Goal: Task Accomplishment & Management: Use online tool/utility

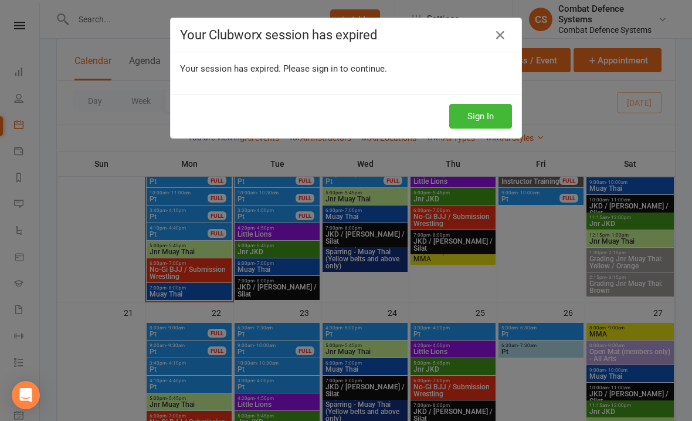
scroll to position [536, 0]
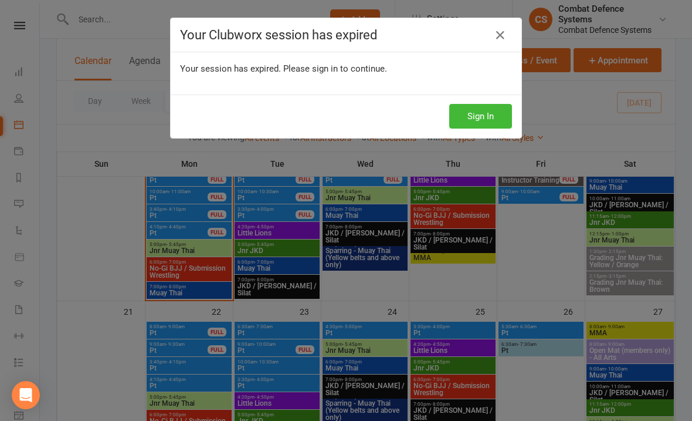
click at [488, 111] on button "Sign In" at bounding box center [481, 116] width 63 height 25
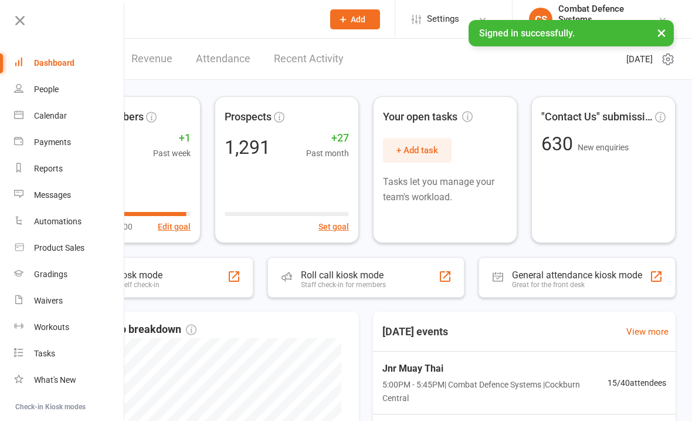
click at [38, 114] on div "Calendar" at bounding box center [50, 115] width 33 height 9
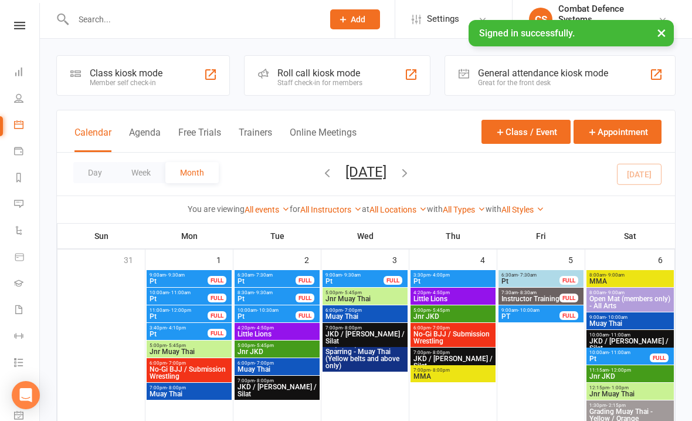
click at [18, 28] on icon at bounding box center [19, 26] width 11 height 8
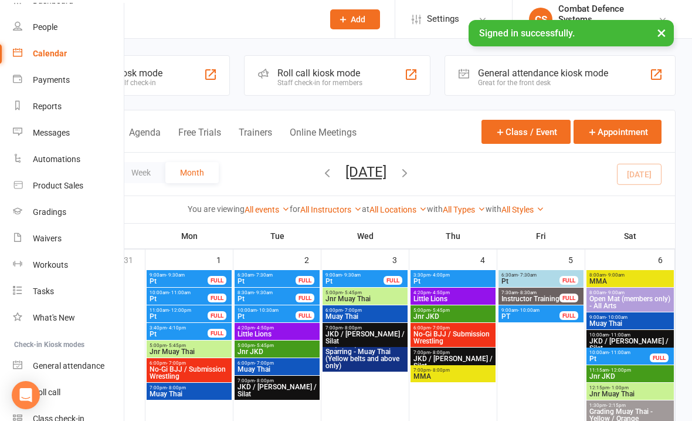
scroll to position [63, 1]
click at [44, 239] on div "Waivers" at bounding box center [47, 236] width 29 height 9
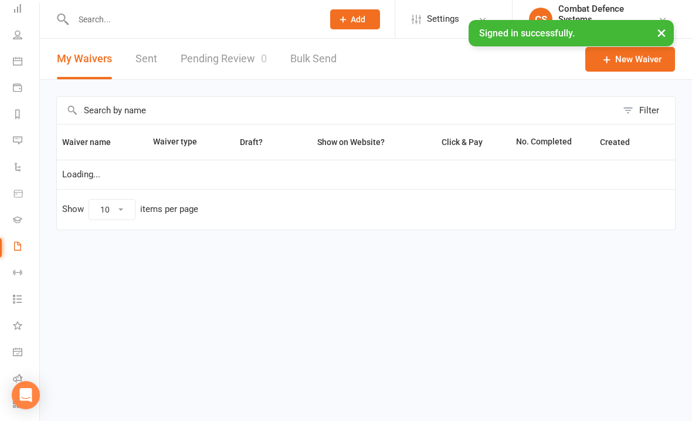
select select "25"
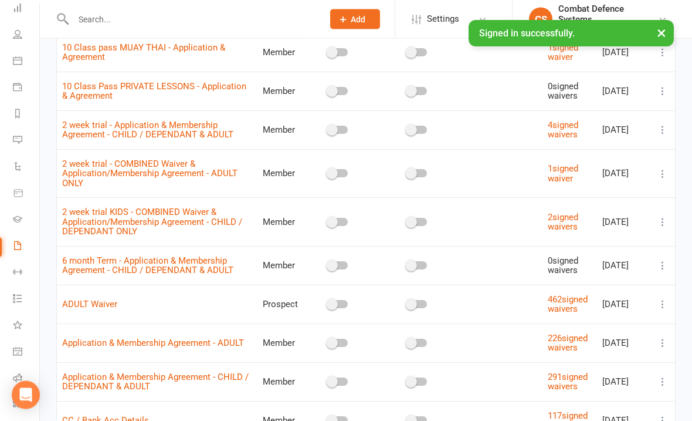
click at [669, 299] on icon at bounding box center [663, 305] width 12 height 12
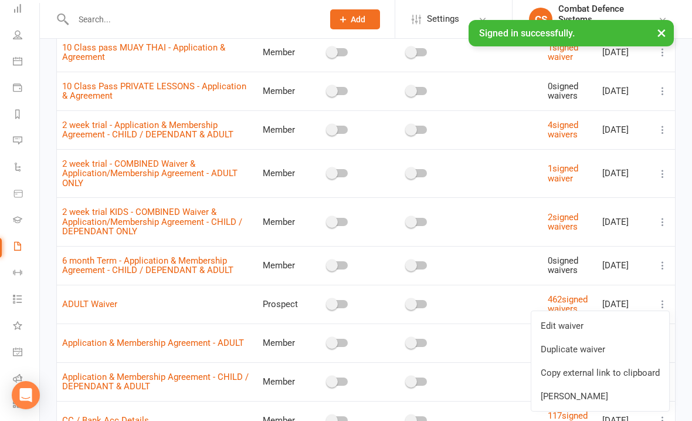
click at [567, 372] on link "Copy external link to clipboard" at bounding box center [601, 372] width 138 height 23
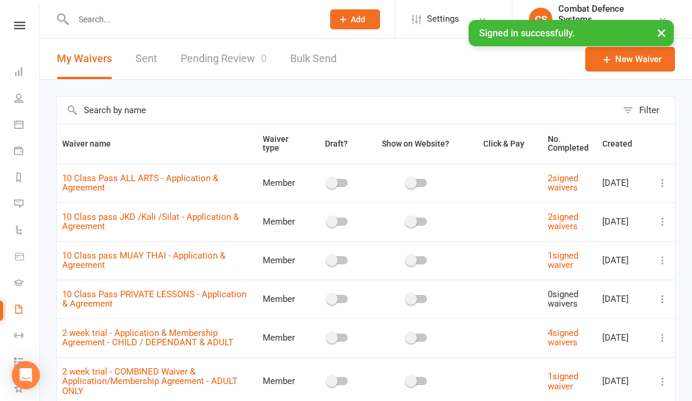
scroll to position [0, 0]
click at [23, 35] on div "Clubworx" at bounding box center [19, 41] width 39 height 38
click at [12, 19] on nav "Clubworx Dashboard People Calendar Payments Reports Messages Automations Produc…" at bounding box center [20, 203] width 40 height 401
click at [31, 29] on link at bounding box center [20, 26] width 42 height 8
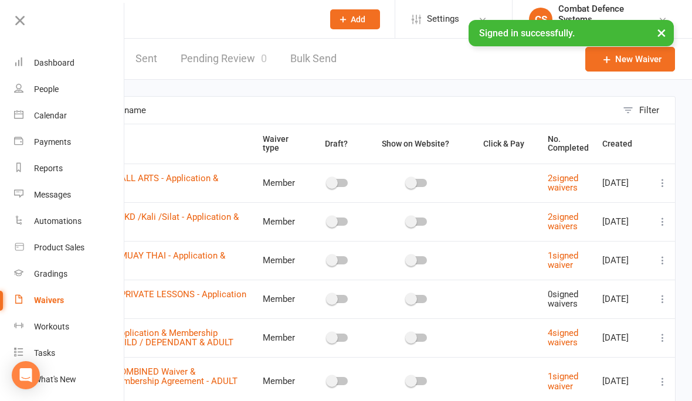
click at [45, 120] on div "Calendar" at bounding box center [50, 115] width 33 height 9
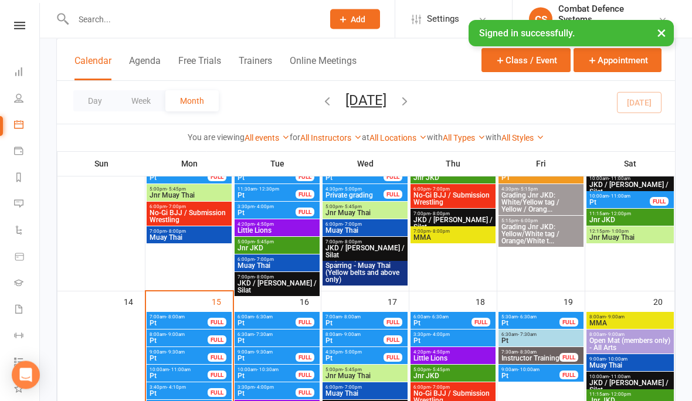
scroll to position [357, 0]
click at [16, 35] on div "Clubworx" at bounding box center [19, 41] width 39 height 38
click at [17, 41] on div "Clubworx" at bounding box center [19, 41] width 39 height 38
click at [9, 23] on link at bounding box center [20, 26] width 42 height 8
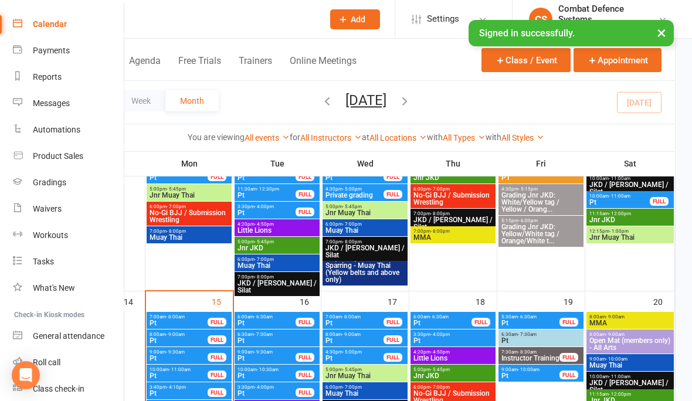
scroll to position [91, 1]
click at [30, 211] on link "Waivers" at bounding box center [68, 210] width 111 height 26
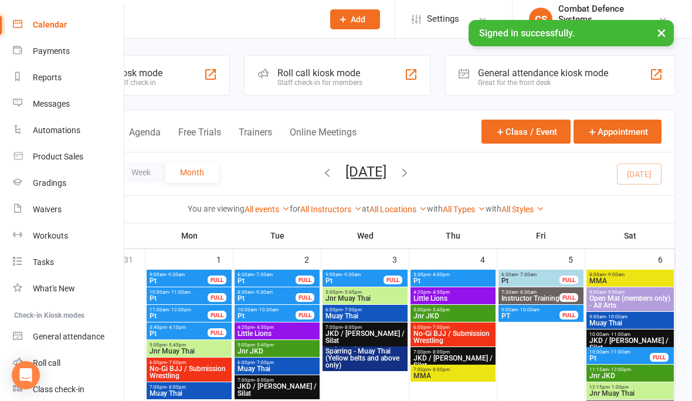
scroll to position [79, 1]
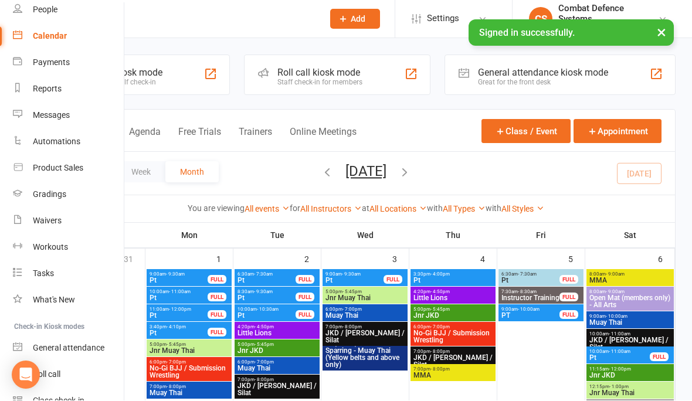
select select "25"
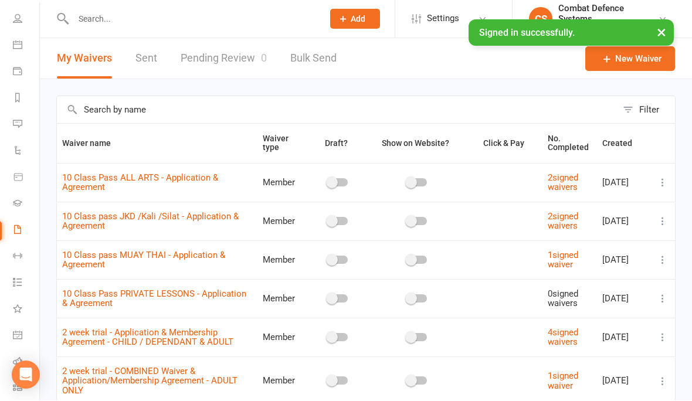
scroll to position [1, 0]
click at [219, 58] on link "Pending Review 0" at bounding box center [224, 58] width 86 height 40
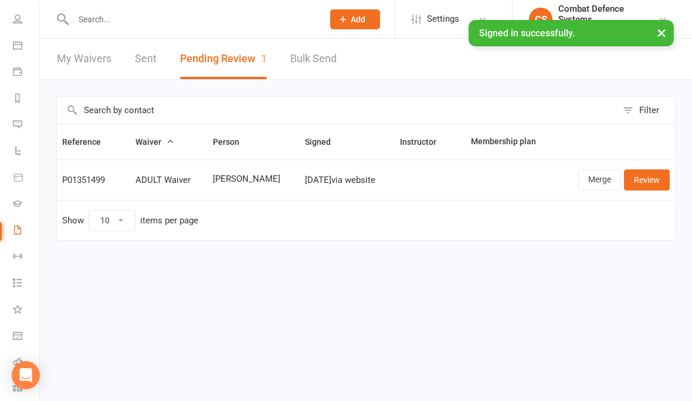
click at [645, 180] on link "Review" at bounding box center [647, 180] width 46 height 21
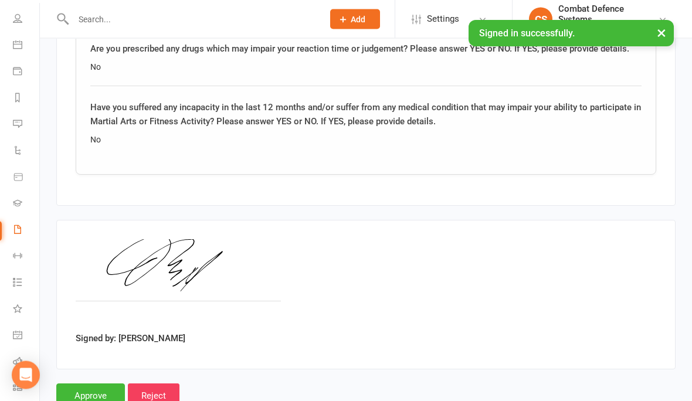
click at [89, 391] on input "Approve" at bounding box center [90, 396] width 69 height 25
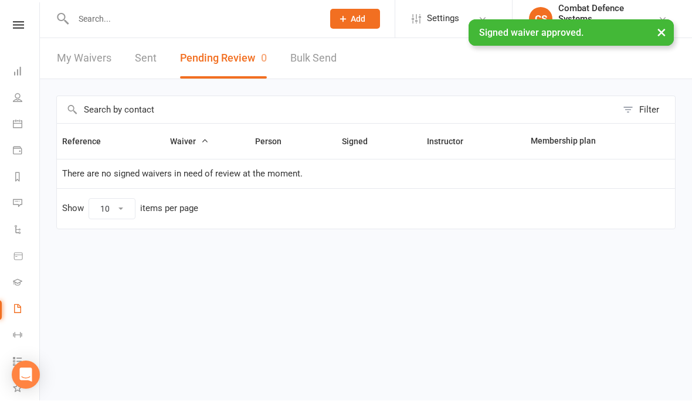
scroll to position [0, 1]
click at [16, 26] on icon at bounding box center [18, 26] width 11 height 8
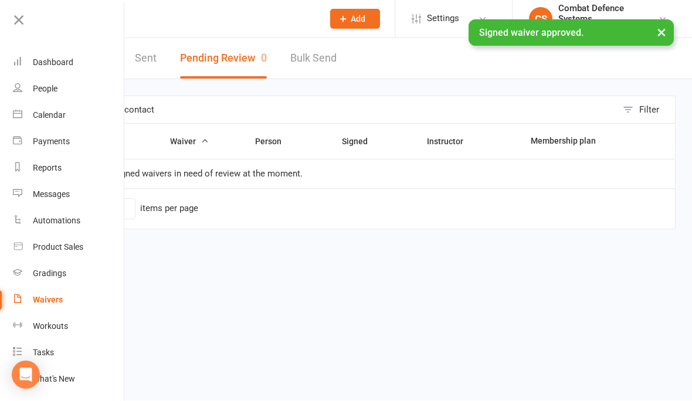
click at [36, 114] on div "Calendar" at bounding box center [49, 115] width 33 height 9
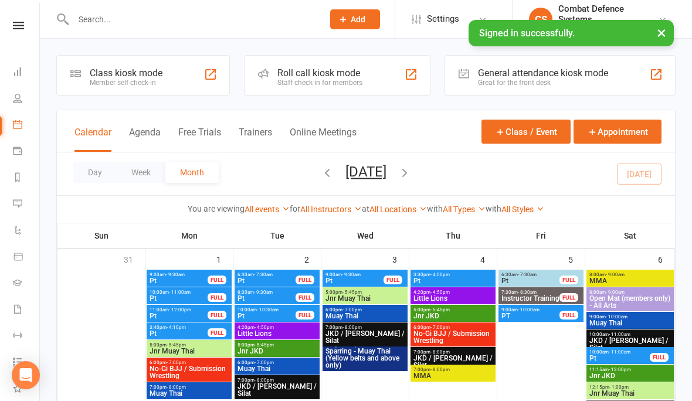
click at [654, 40] on button "×" at bounding box center [661, 32] width 21 height 25
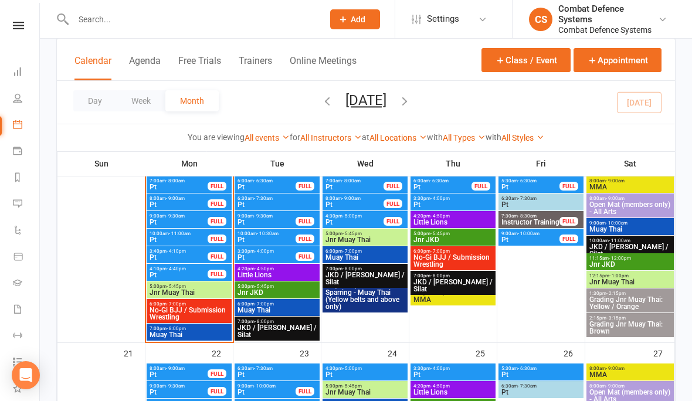
scroll to position [467, 0]
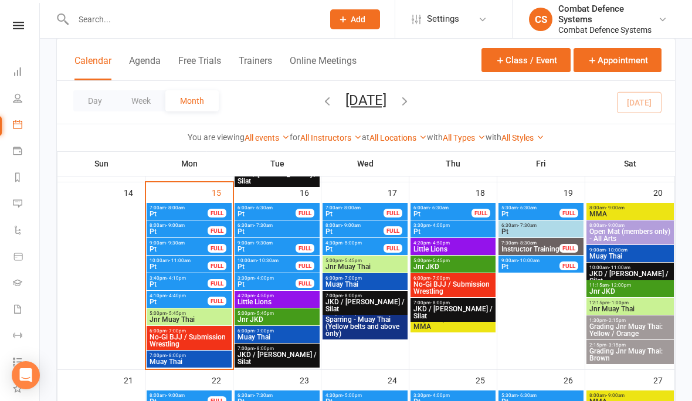
click at [261, 352] on span "JKD / [PERSON_NAME] / Silat" at bounding box center [277, 359] width 80 height 14
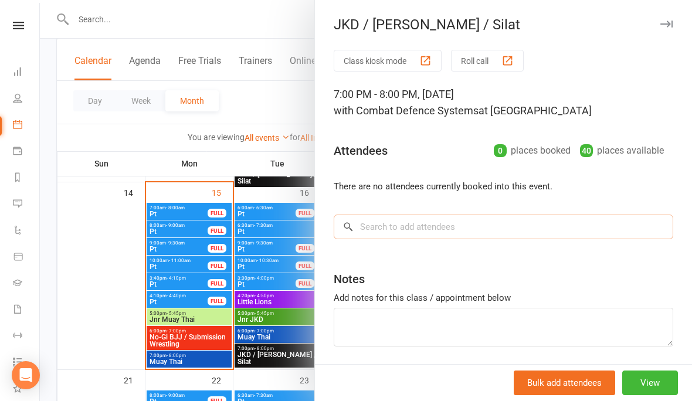
click at [396, 224] on input "search" at bounding box center [504, 227] width 340 height 25
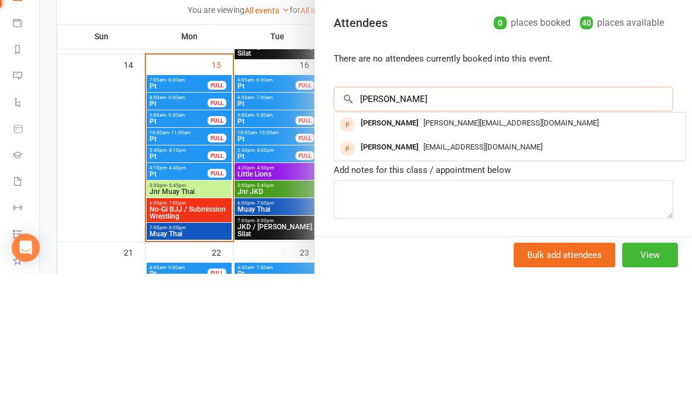
type input "[PERSON_NAME]"
click at [498, 246] on span "[PERSON_NAME][EMAIL_ADDRESS][DOMAIN_NAME]" at bounding box center [511, 250] width 175 height 9
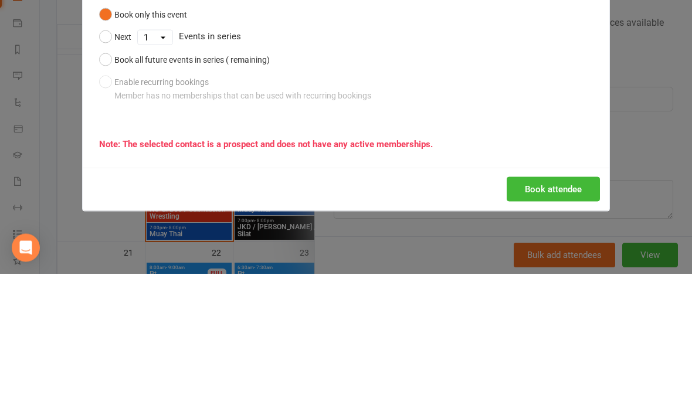
scroll to position [594, 0]
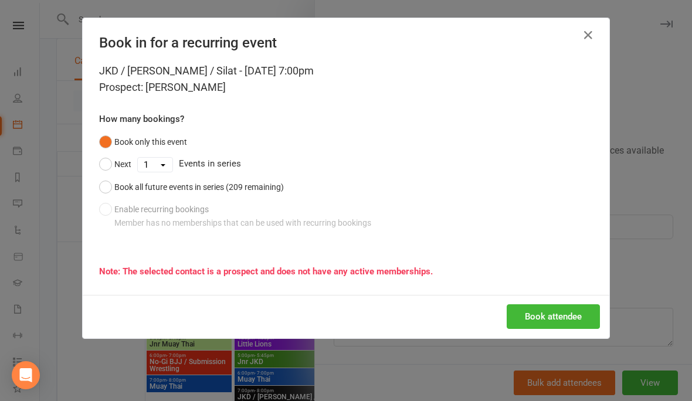
click at [549, 307] on button "Book attendee" at bounding box center [553, 317] width 93 height 25
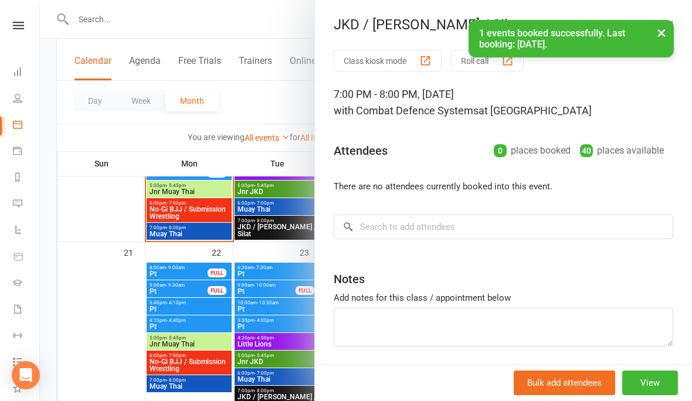
click at [669, 32] on button "×" at bounding box center [661, 32] width 21 height 25
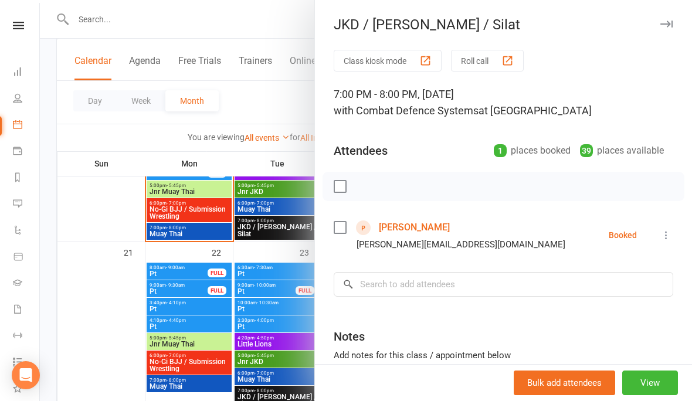
click at [668, 23] on icon "button" at bounding box center [667, 24] width 12 height 7
